Goal: Find specific page/section: Find specific page/section

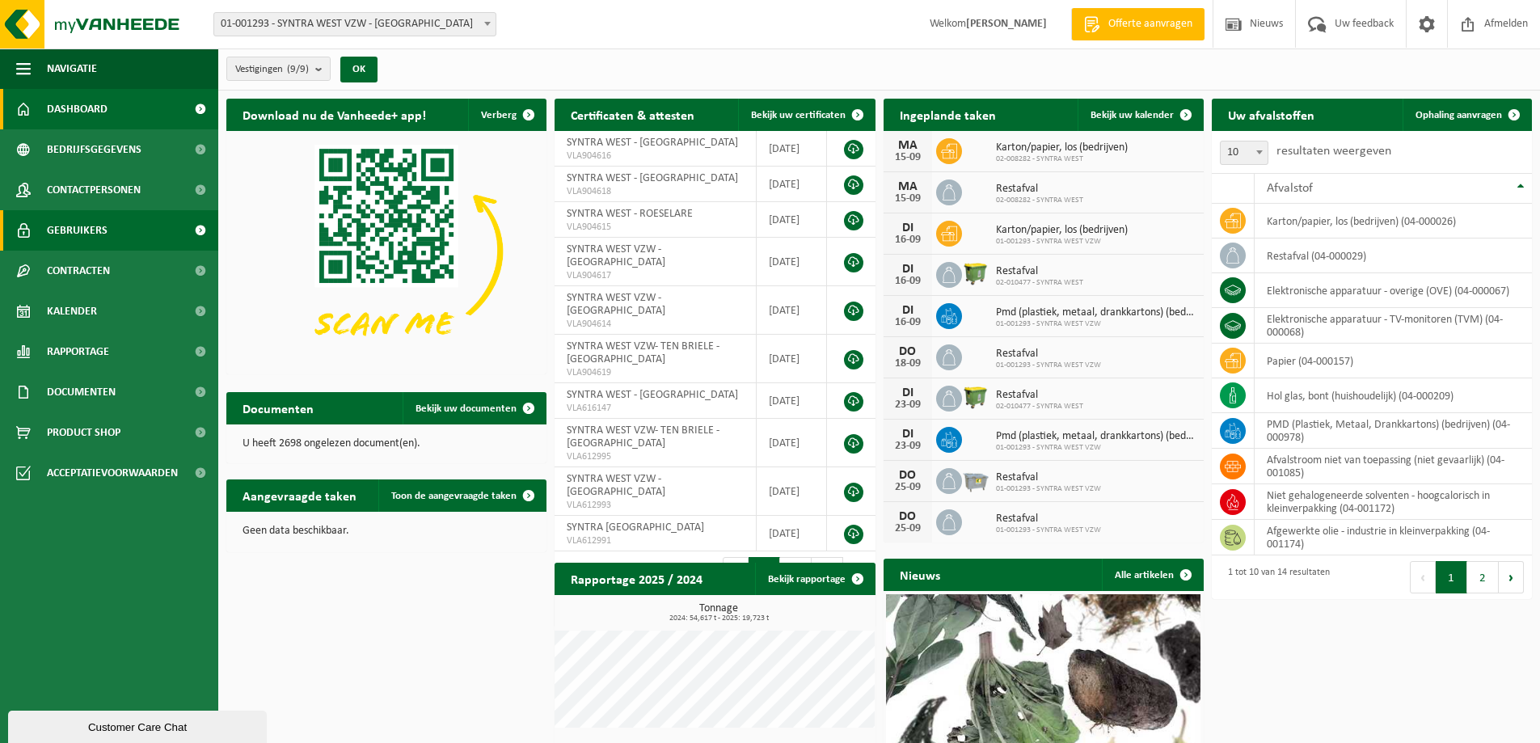
click at [78, 222] on span "Gebruikers" at bounding box center [77, 230] width 61 height 40
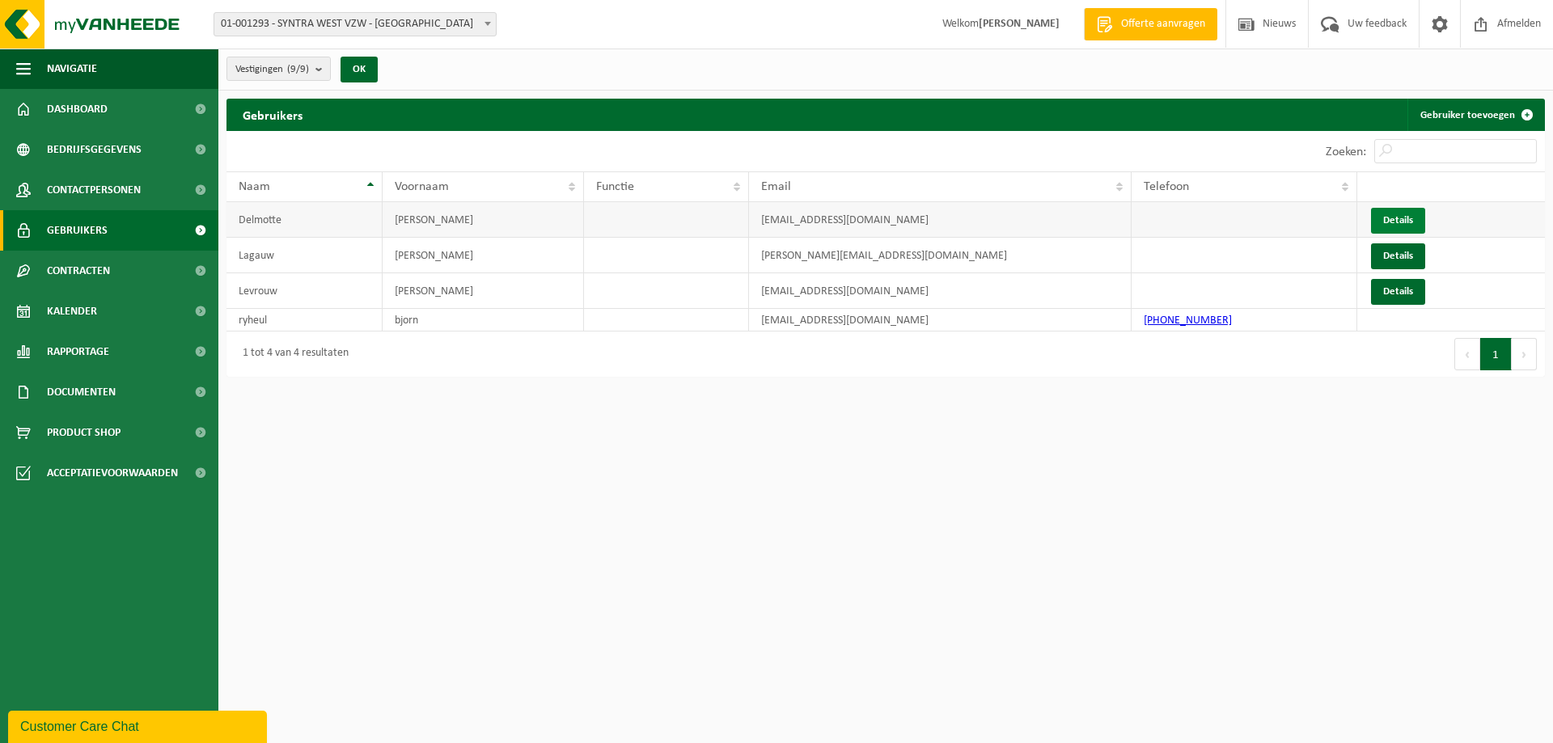
click at [1414, 214] on link "Details" at bounding box center [1398, 221] width 54 height 26
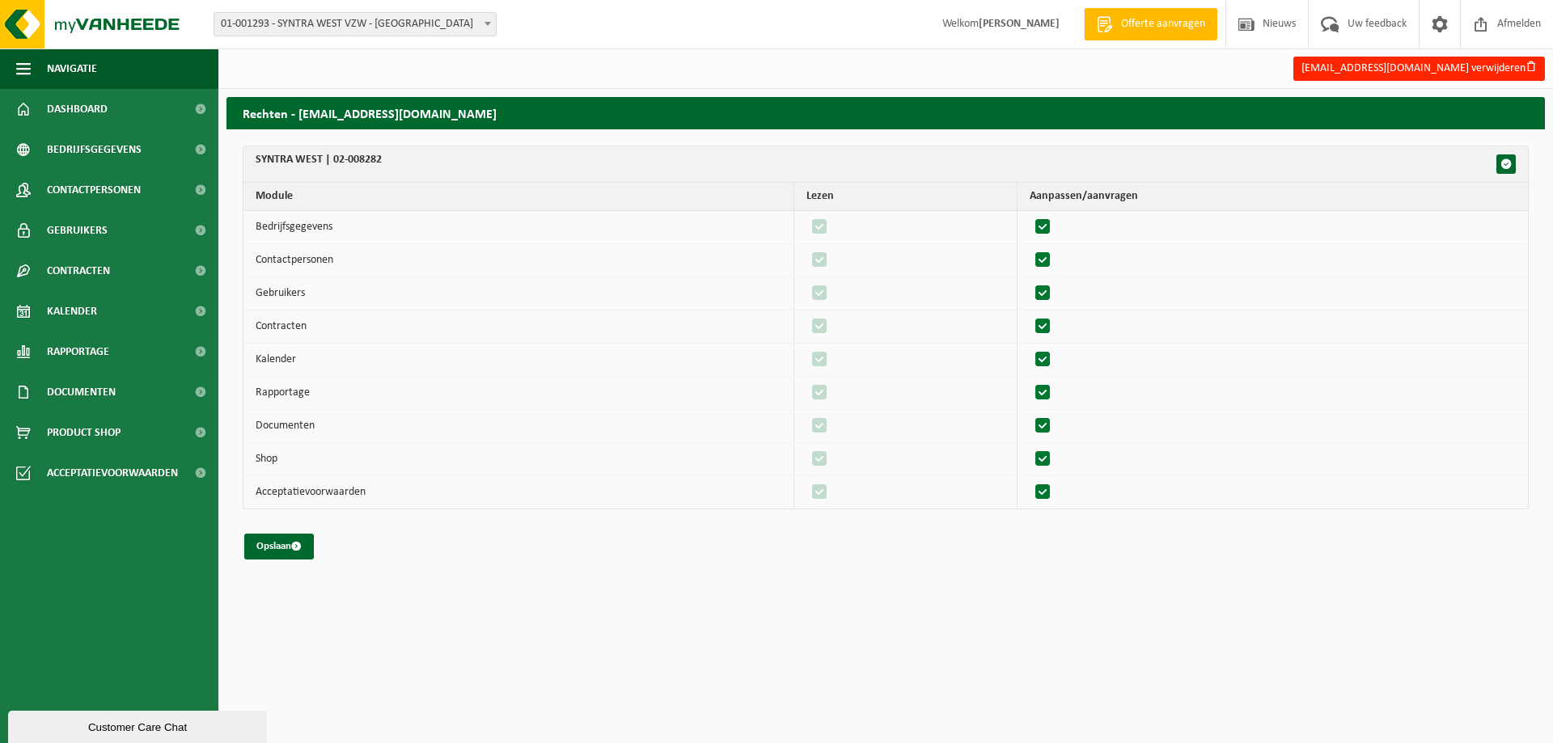
click at [379, 577] on div "Rechten - [EMAIL_ADDRESS][DOMAIN_NAME] SYNTRA WEST | 02-008282 Module Lezen Aan…" at bounding box center [885, 340] width 1334 height 487
click at [165, 565] on ul "Navigatie Offerte aanvragen Nieuws Uw feedback Afmelden Dashboard Bedrijfsgegev…" at bounding box center [109, 396] width 218 height 695
